Goal: Use online tool/utility: Utilize a website feature to perform a specific function

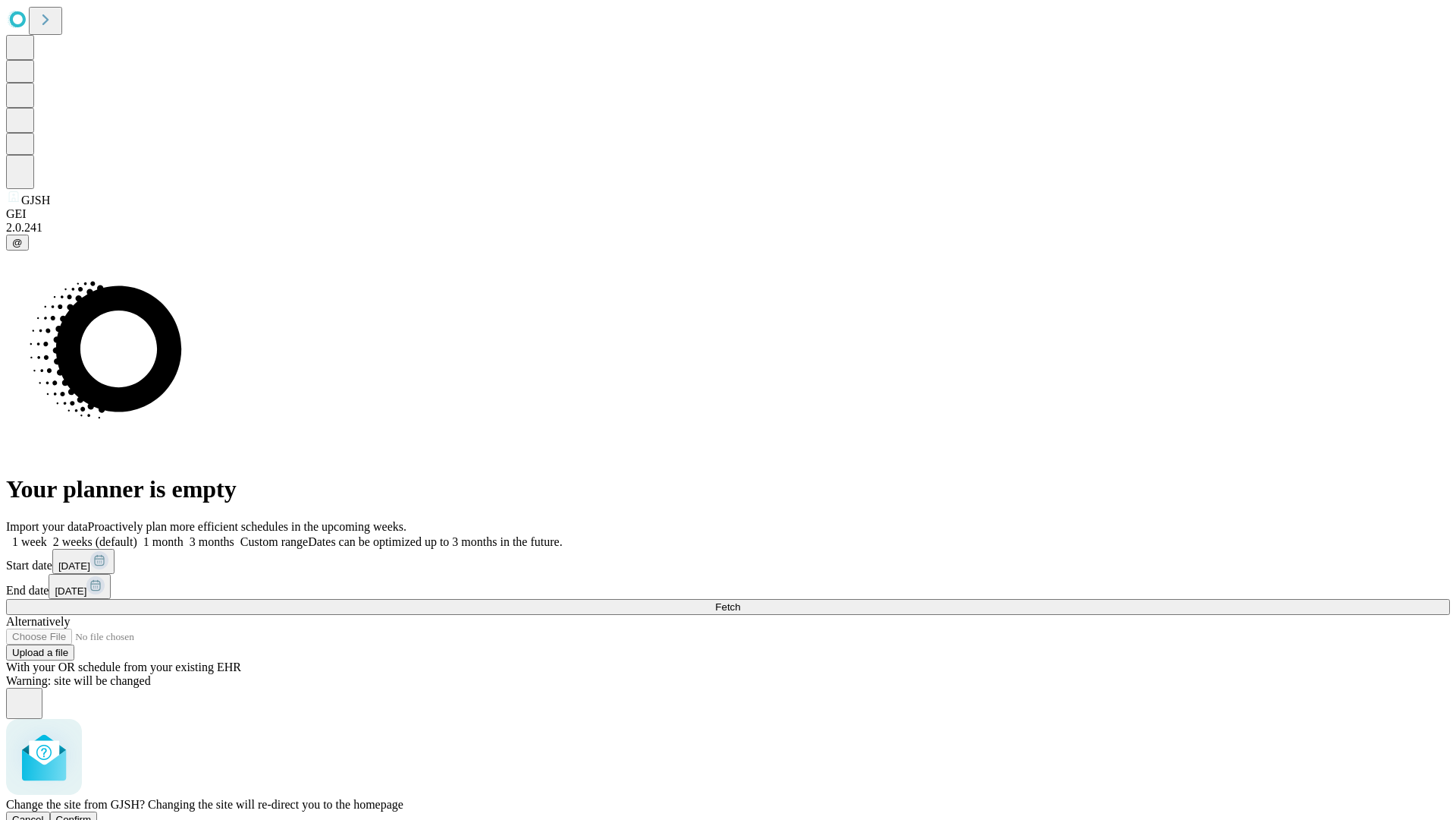
click at [92, 813] on span "Confirm" at bounding box center [74, 819] width 36 height 11
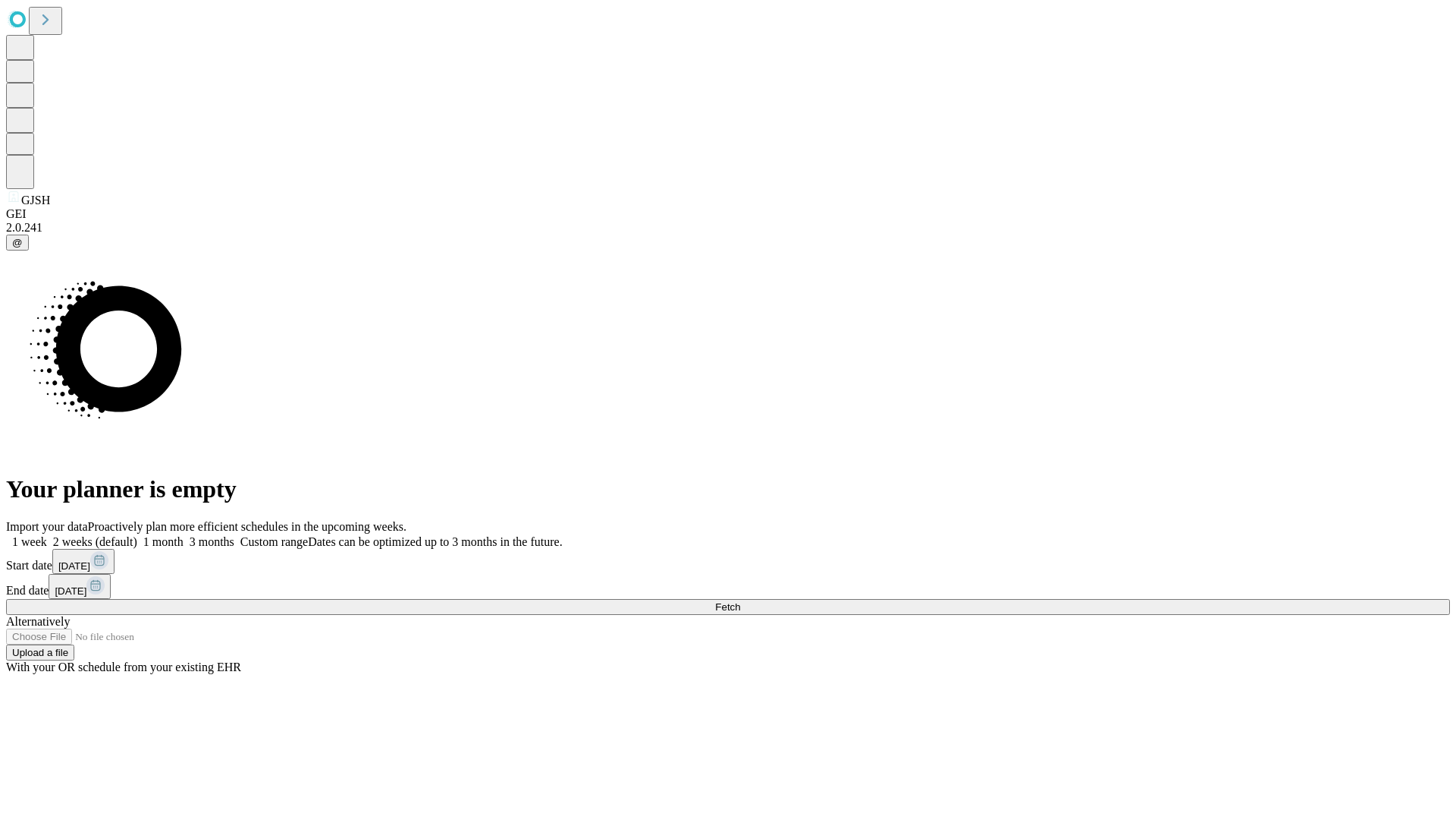
click at [47, 535] on label "1 week" at bounding box center [26, 542] width 41 height 13
click at [741, 601] on span "Fetch" at bounding box center [728, 607] width 25 height 11
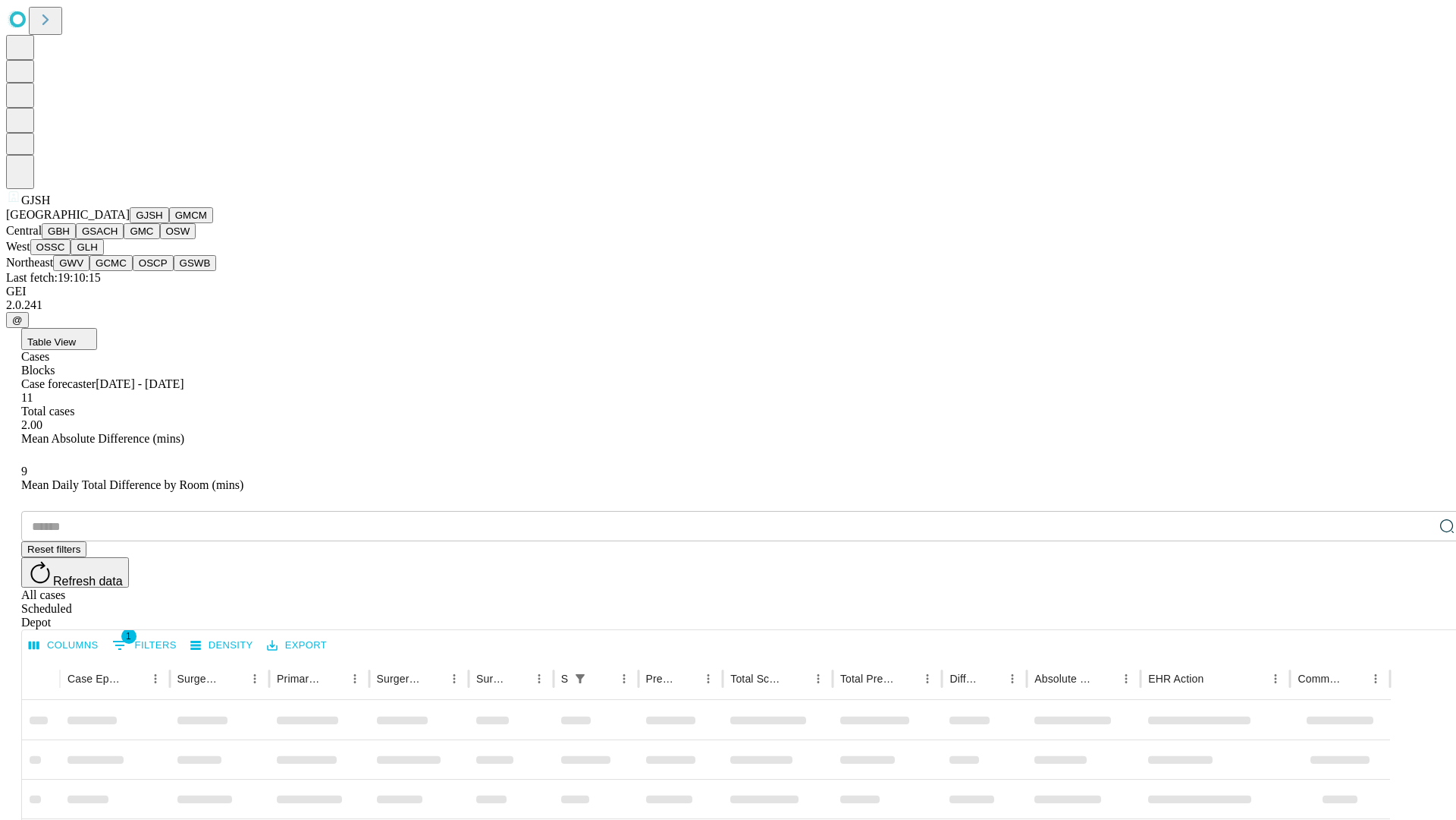
click at [169, 223] on button "GMCM" at bounding box center [191, 215] width 44 height 16
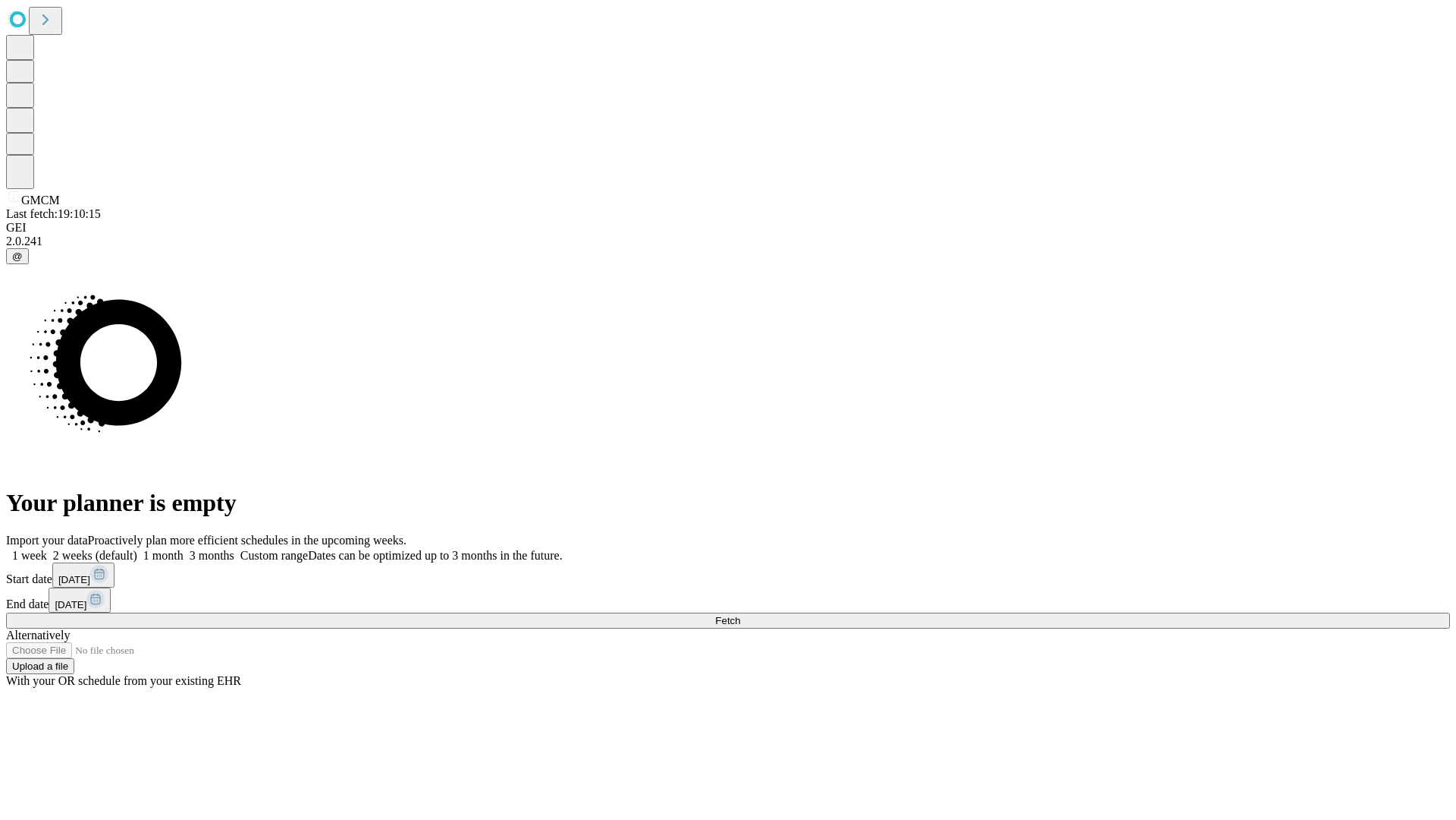
click at [47, 549] on label "1 week" at bounding box center [26, 555] width 41 height 13
click at [741, 615] on span "Fetch" at bounding box center [728, 620] width 25 height 11
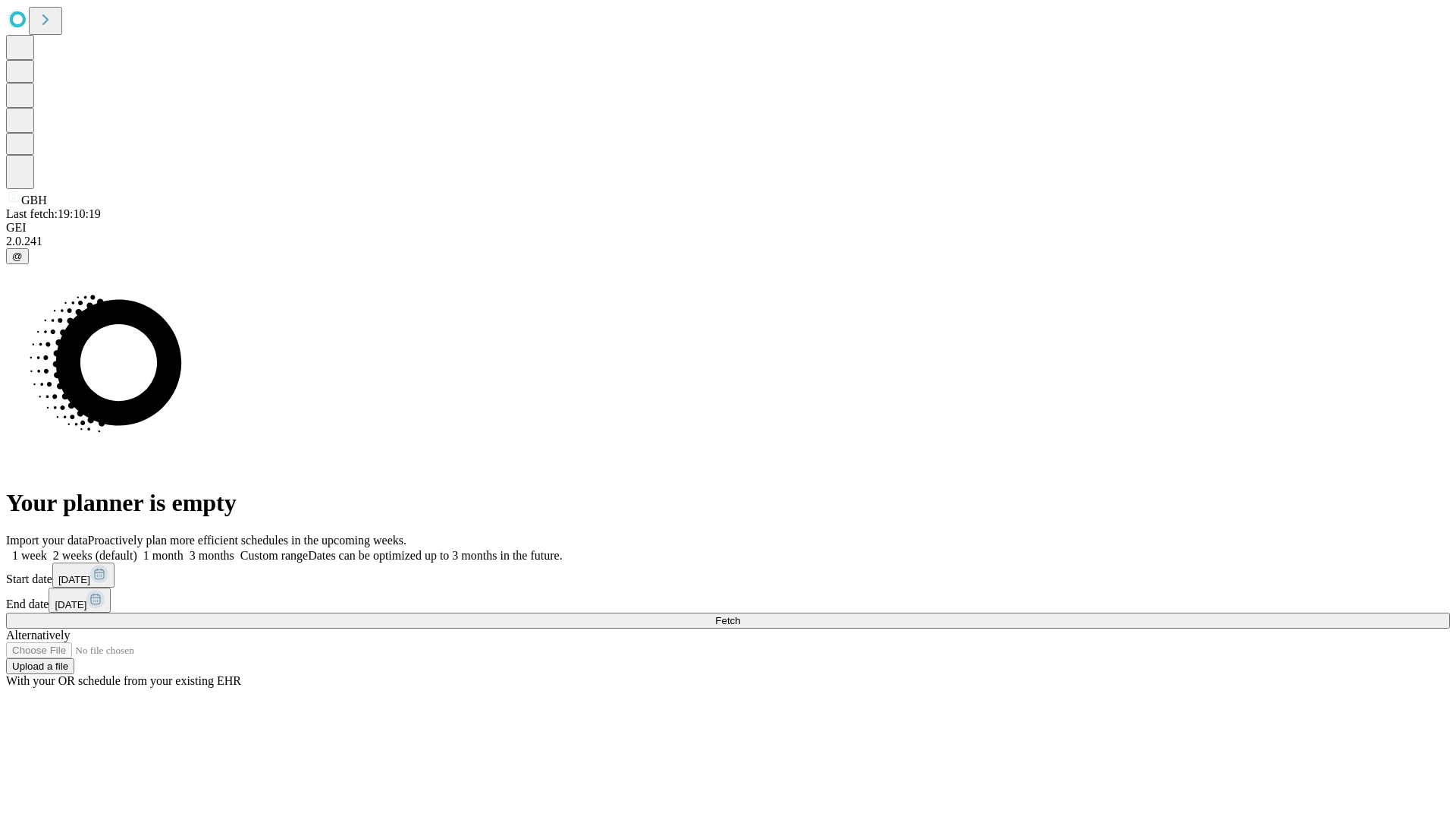
click at [741, 615] on span "Fetch" at bounding box center [728, 620] width 25 height 11
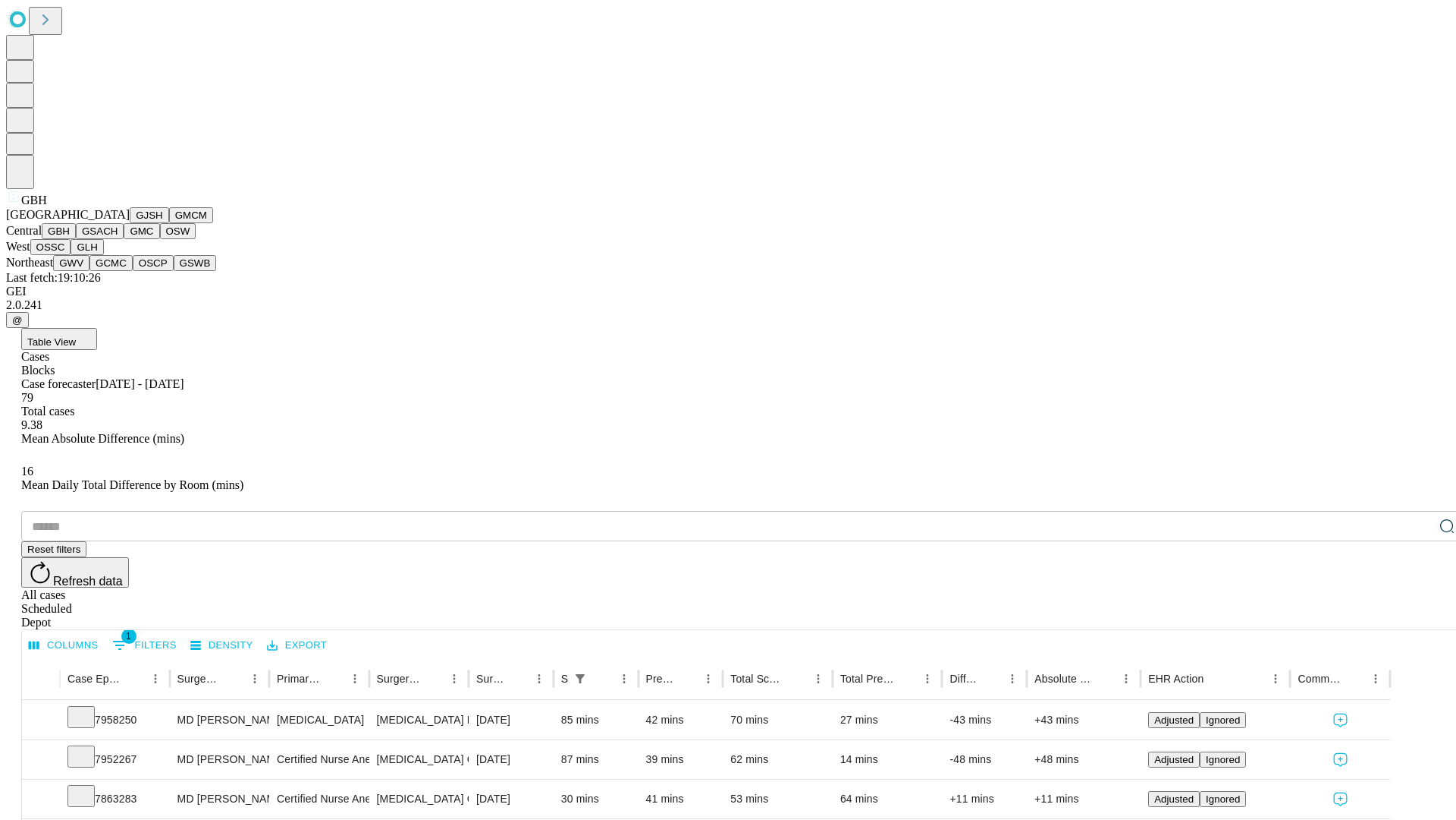
click at [117, 239] on button "GSACH" at bounding box center [99, 231] width 48 height 16
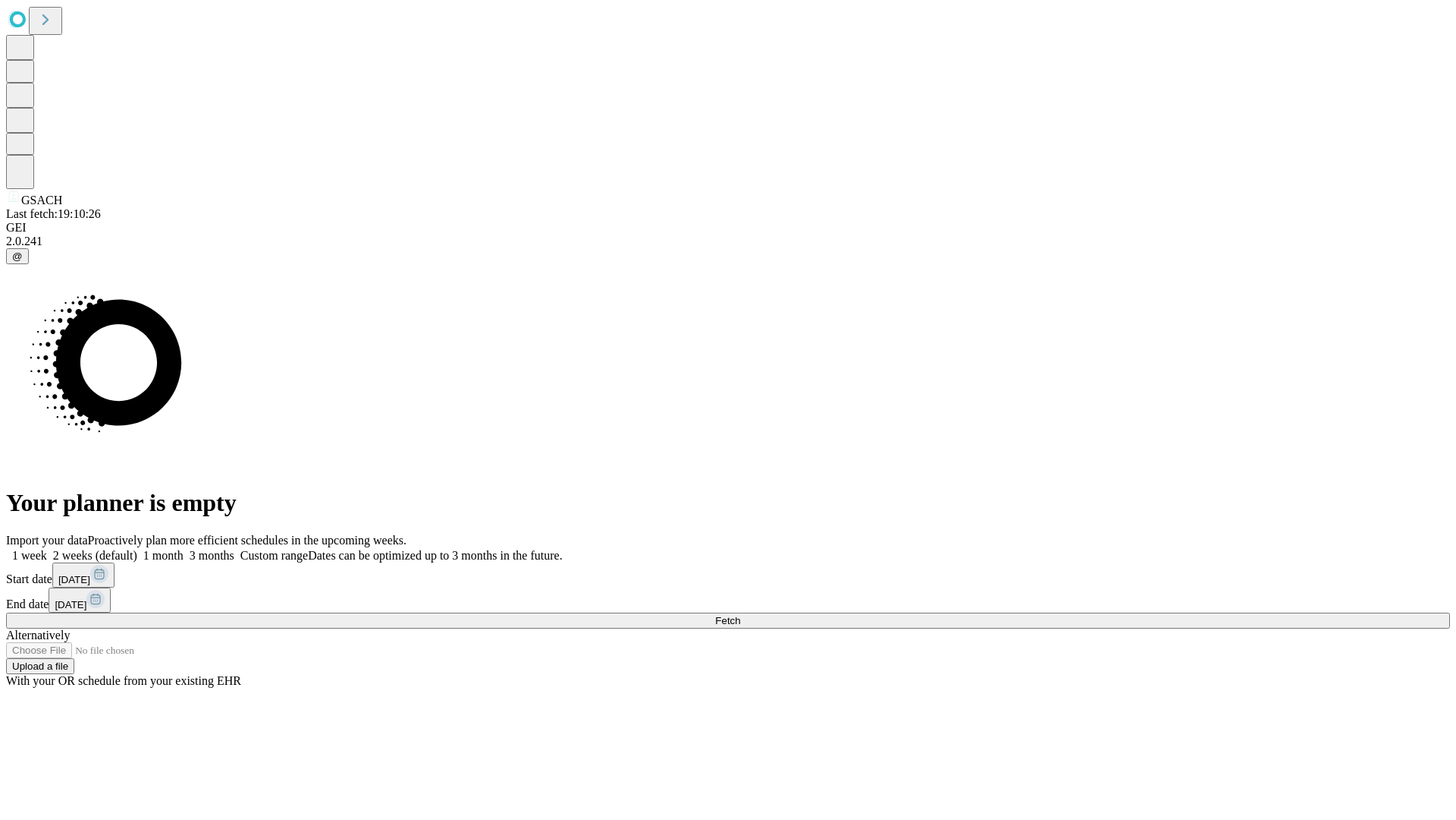
click at [47, 549] on label "1 week" at bounding box center [26, 555] width 41 height 13
click at [741, 615] on span "Fetch" at bounding box center [728, 620] width 25 height 11
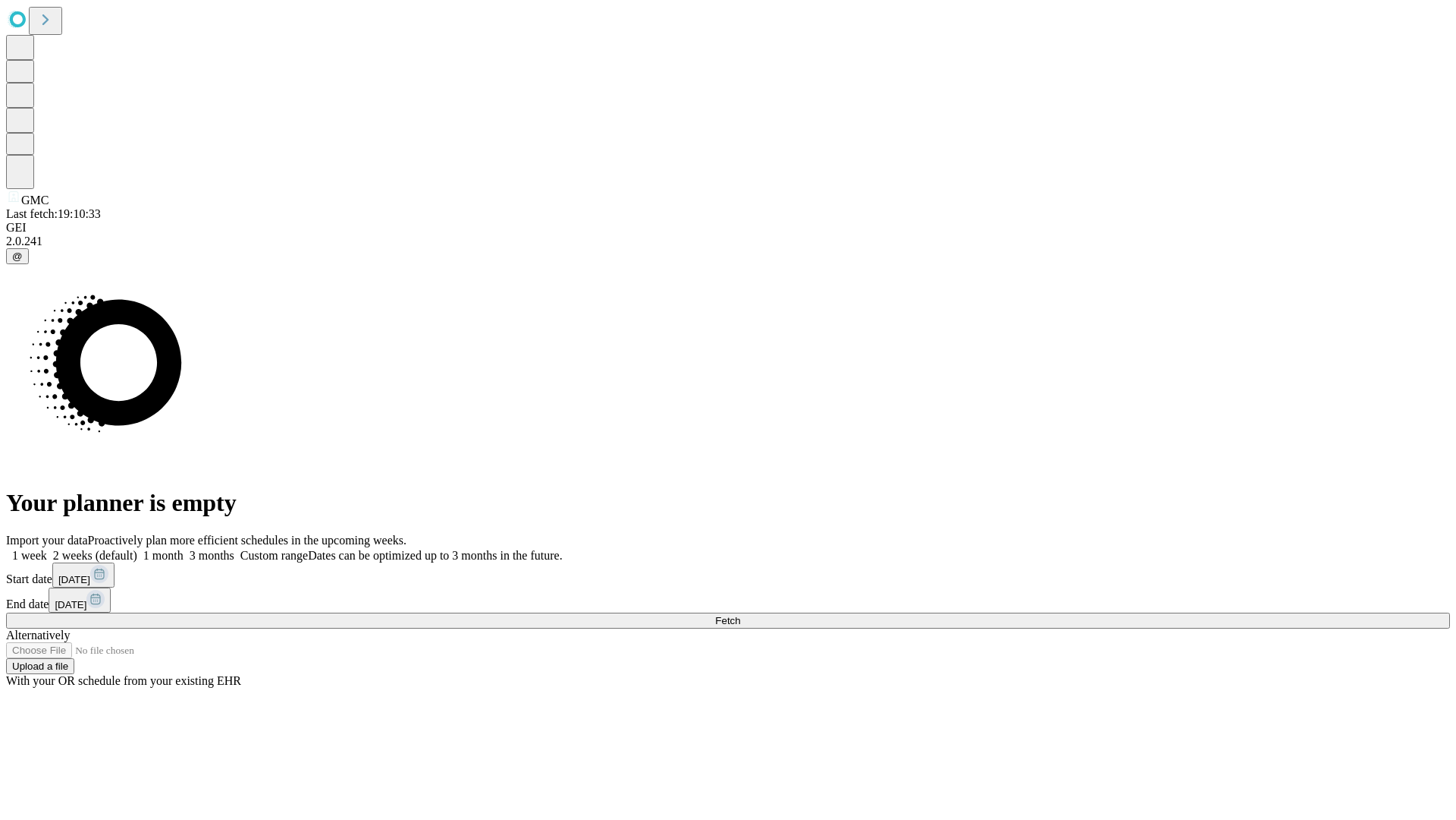
click at [47, 549] on label "1 week" at bounding box center [26, 555] width 41 height 13
click at [741, 615] on span "Fetch" at bounding box center [728, 620] width 25 height 11
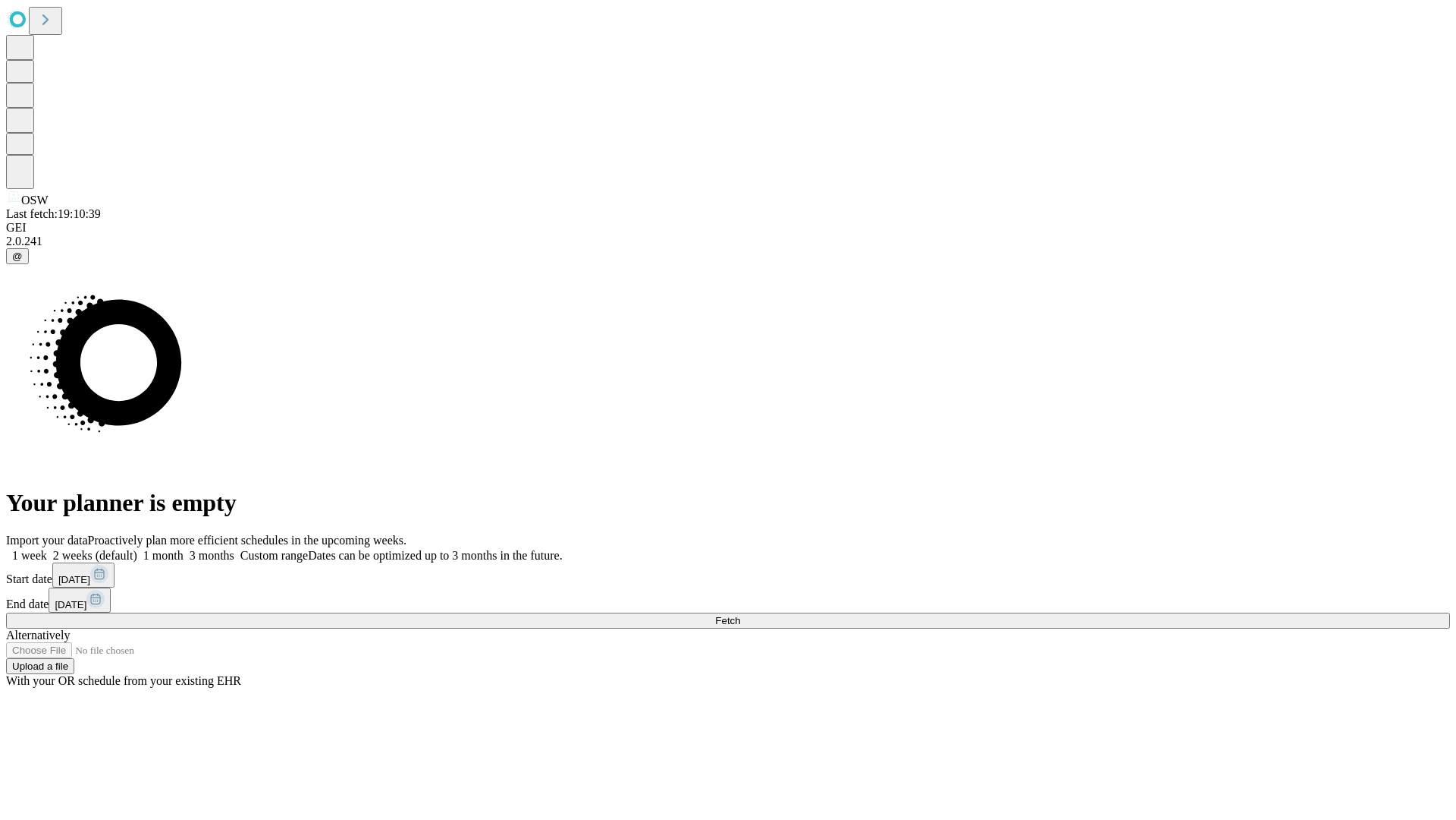
click at [47, 549] on label "1 week" at bounding box center [26, 555] width 41 height 13
click at [741, 615] on span "Fetch" at bounding box center [728, 620] width 25 height 11
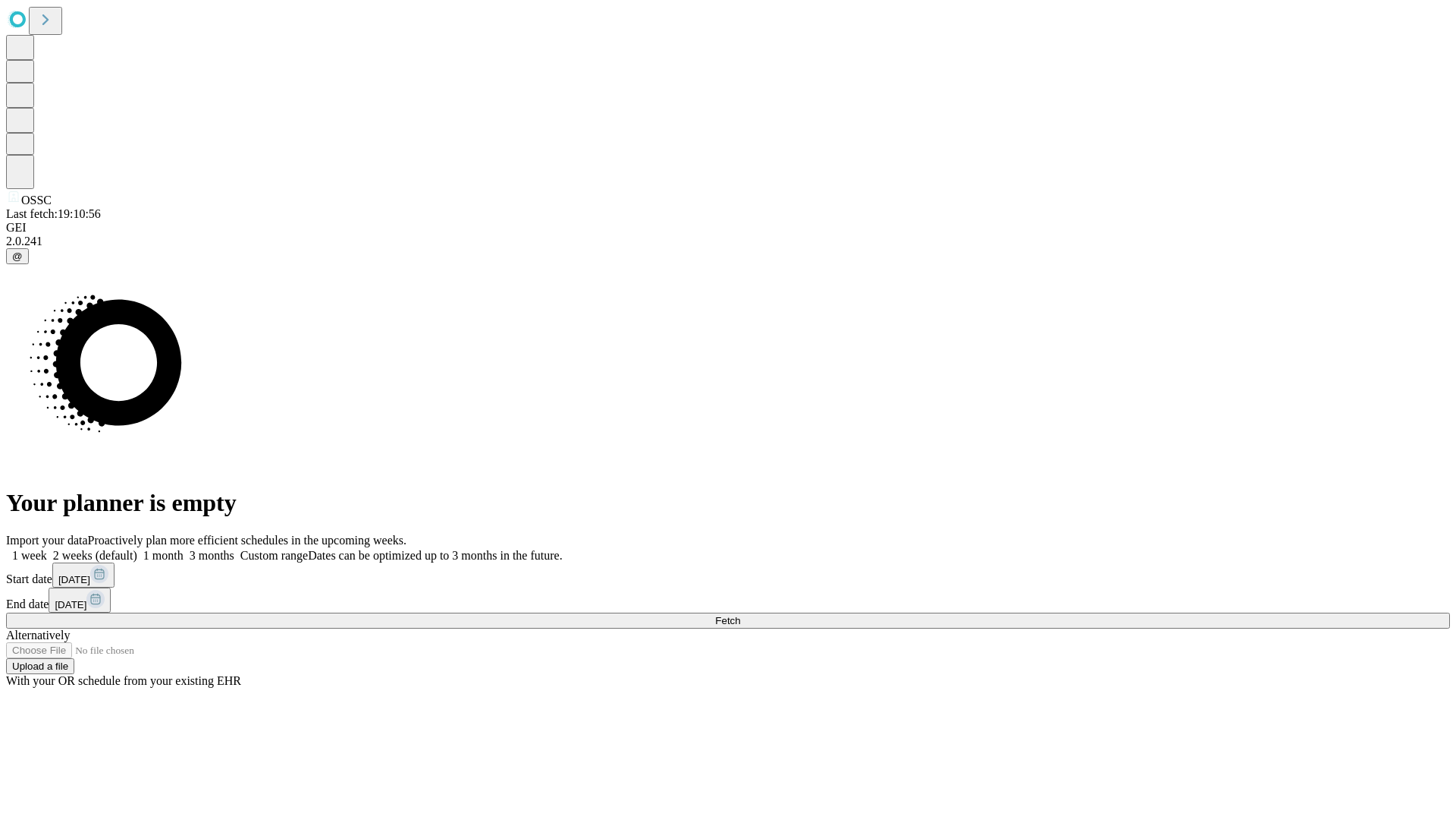
click at [47, 549] on label "1 week" at bounding box center [26, 555] width 41 height 13
click at [741, 615] on span "Fetch" at bounding box center [728, 620] width 25 height 11
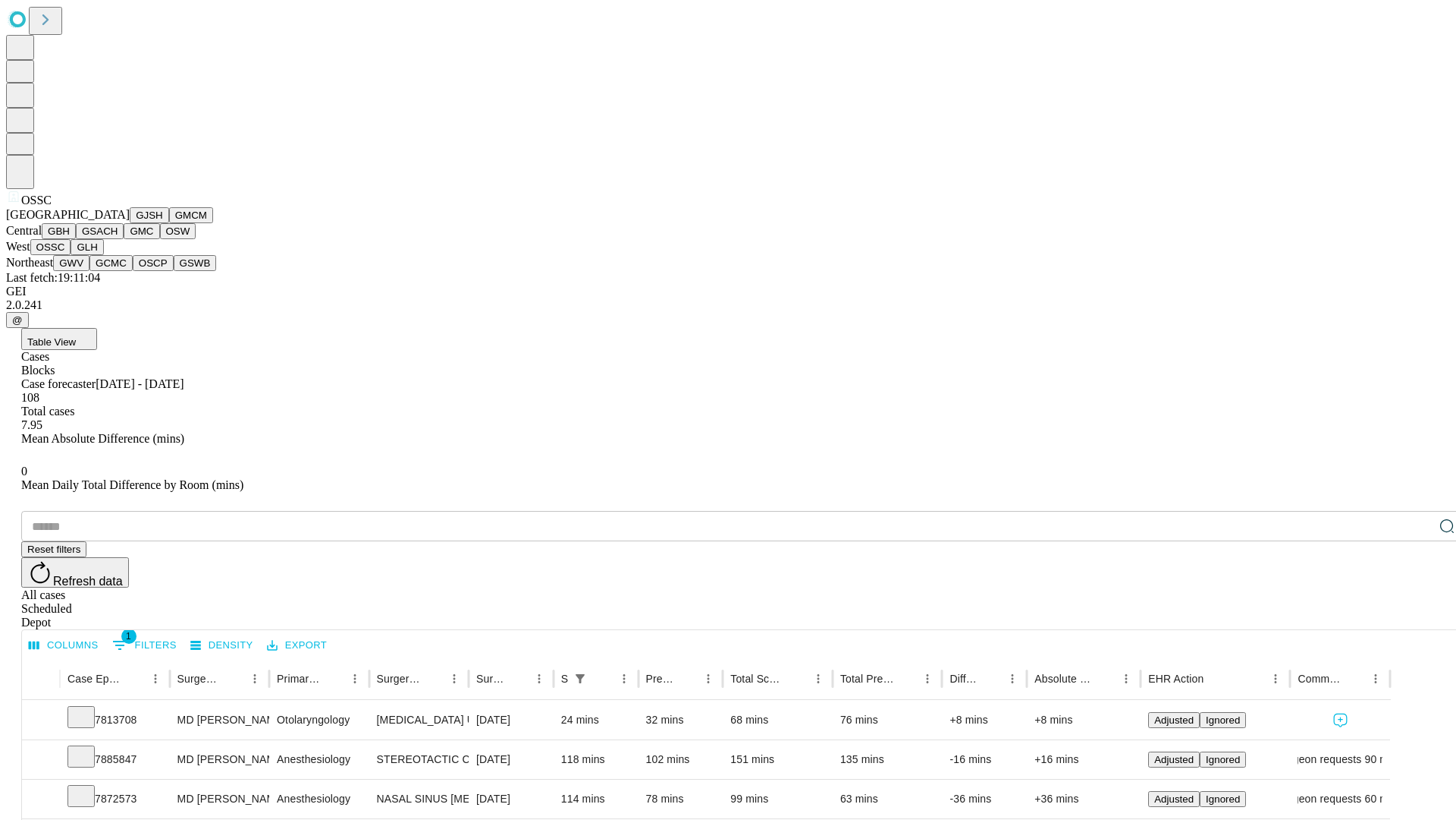
click at [103, 255] on button "GLH" at bounding box center [87, 248] width 33 height 16
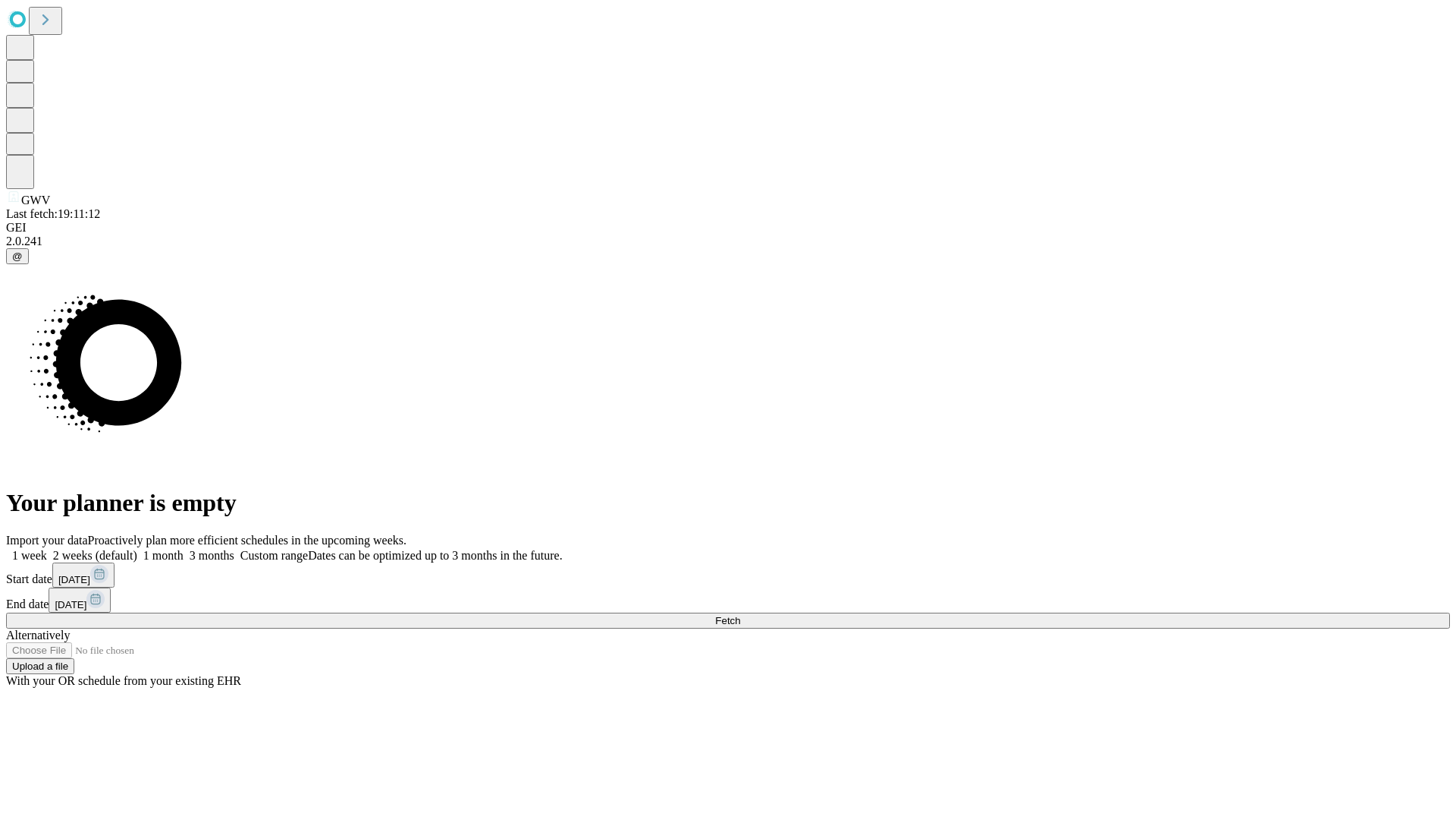
click at [47, 549] on label "1 week" at bounding box center [26, 555] width 41 height 13
click at [741, 615] on span "Fetch" at bounding box center [728, 620] width 25 height 11
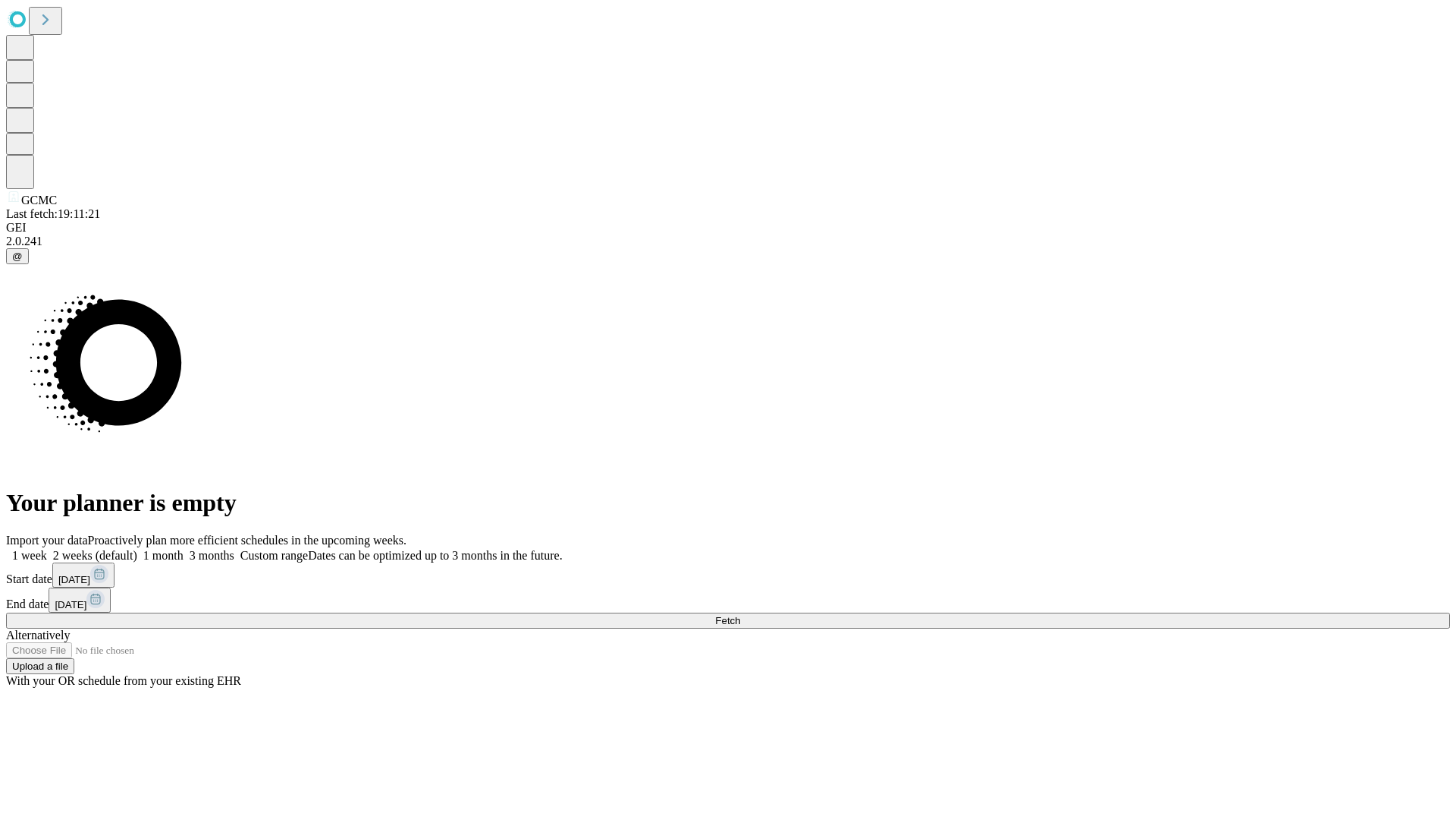
click at [47, 549] on label "1 week" at bounding box center [26, 555] width 41 height 13
click at [741, 615] on span "Fetch" at bounding box center [728, 620] width 25 height 11
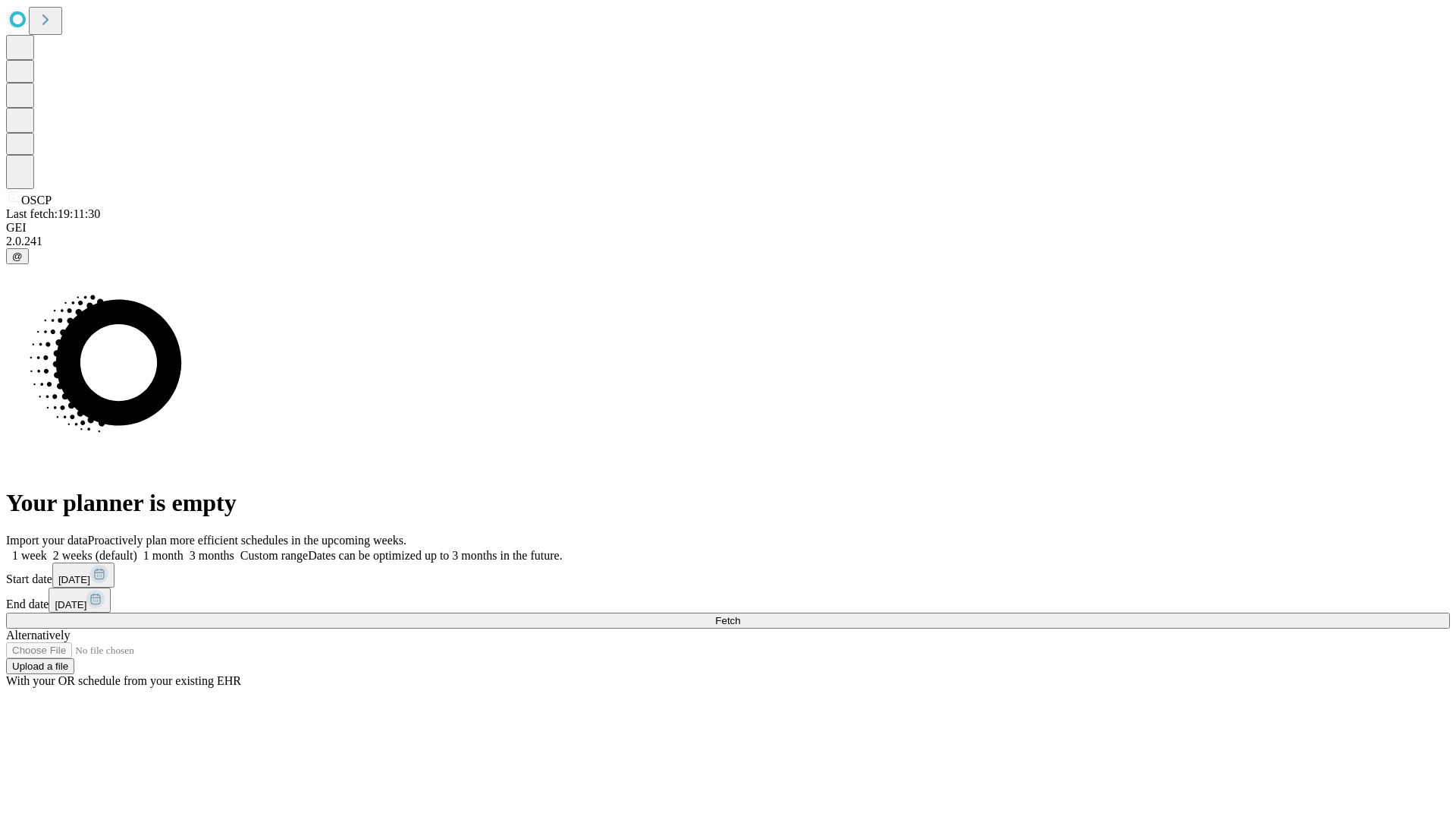
click at [47, 549] on label "1 week" at bounding box center [26, 555] width 41 height 13
click at [741, 615] on span "Fetch" at bounding box center [728, 620] width 25 height 11
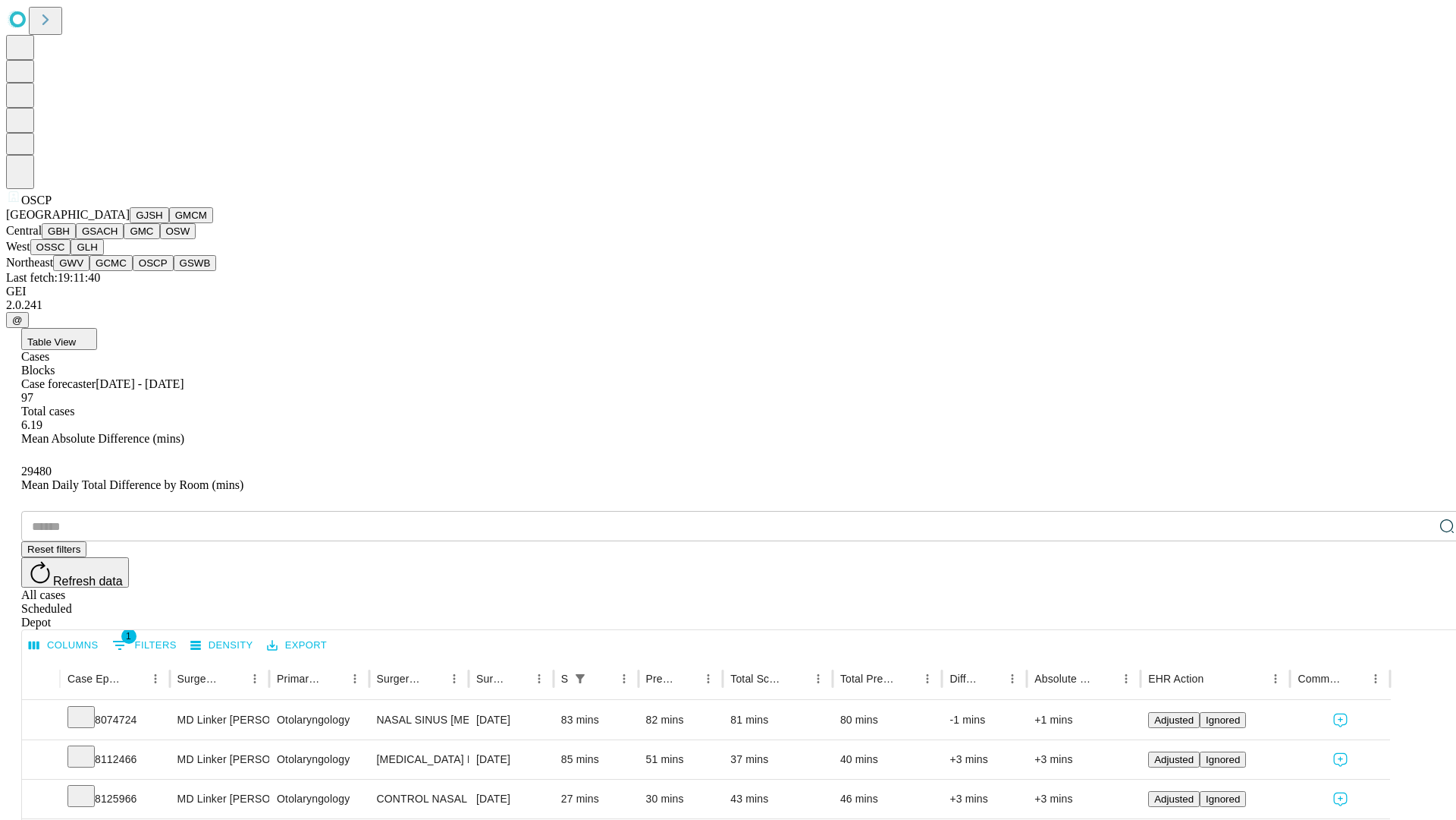
click at [173, 271] on button "GSWB" at bounding box center [195, 263] width 43 height 16
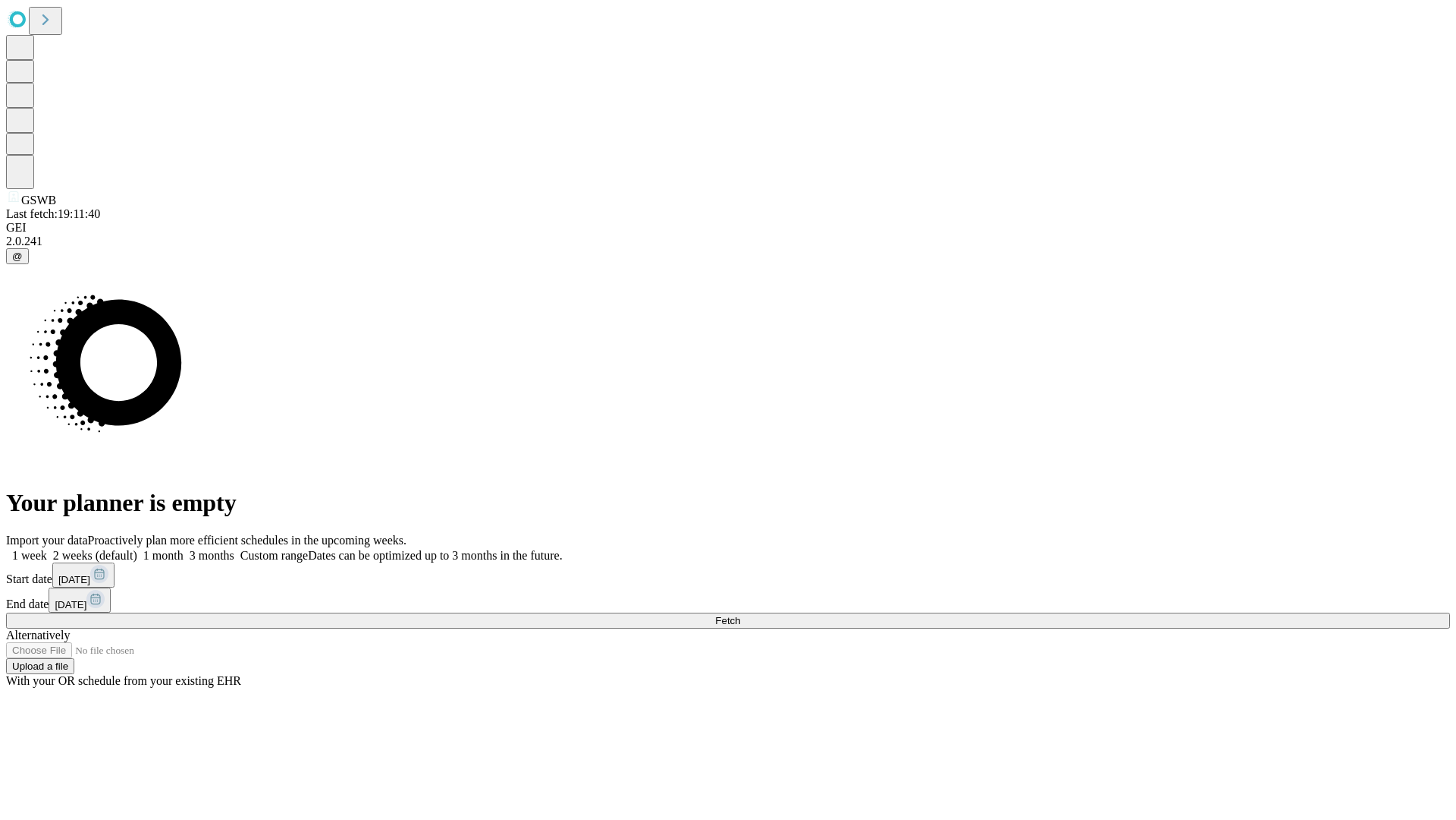
click at [47, 549] on label "1 week" at bounding box center [26, 555] width 41 height 13
click at [741, 615] on span "Fetch" at bounding box center [728, 620] width 25 height 11
